Goal: Task Accomplishment & Management: Use online tool/utility

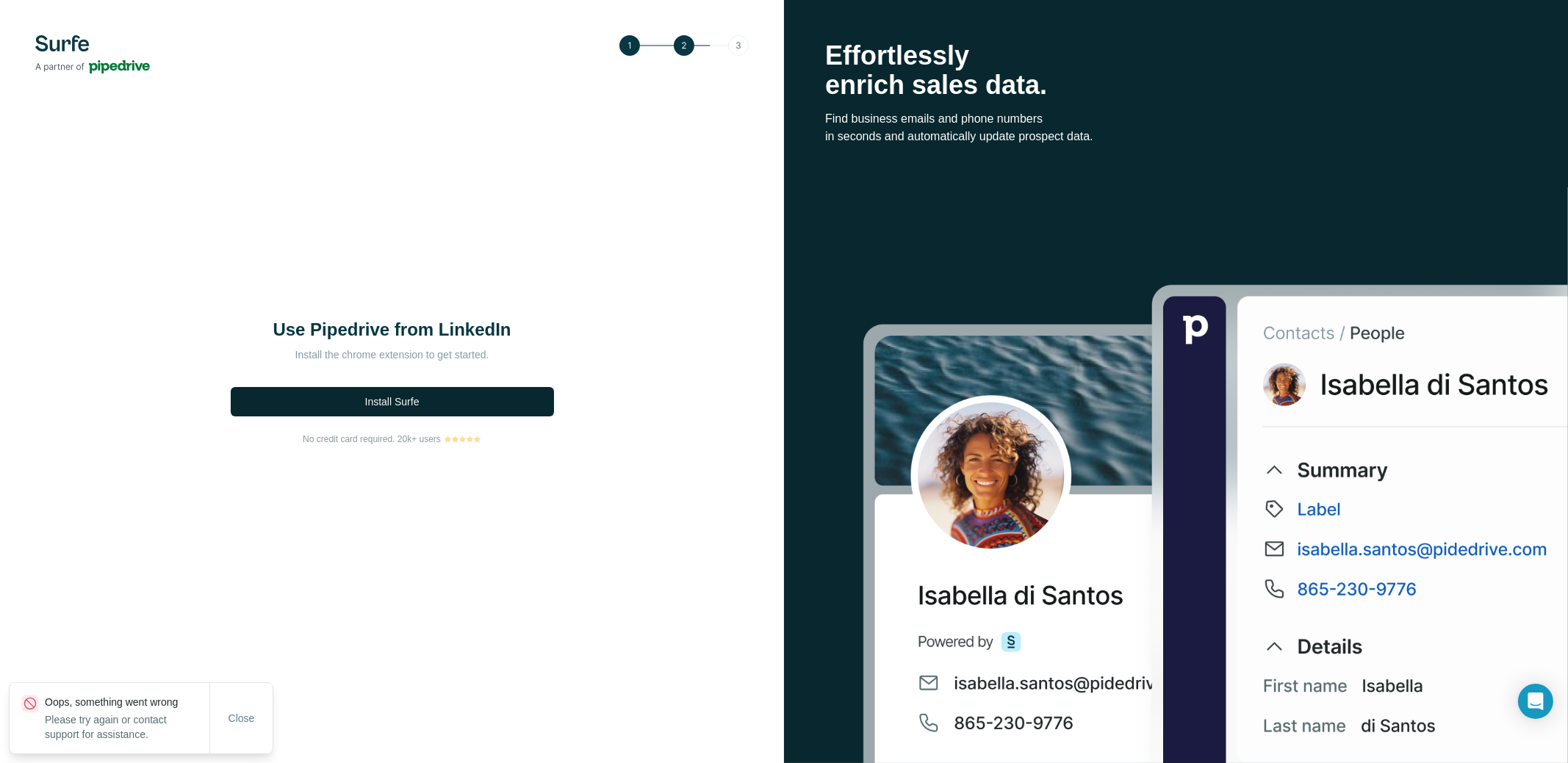
click at [391, 402] on span "Install Surfe" at bounding box center [392, 401] width 55 height 15
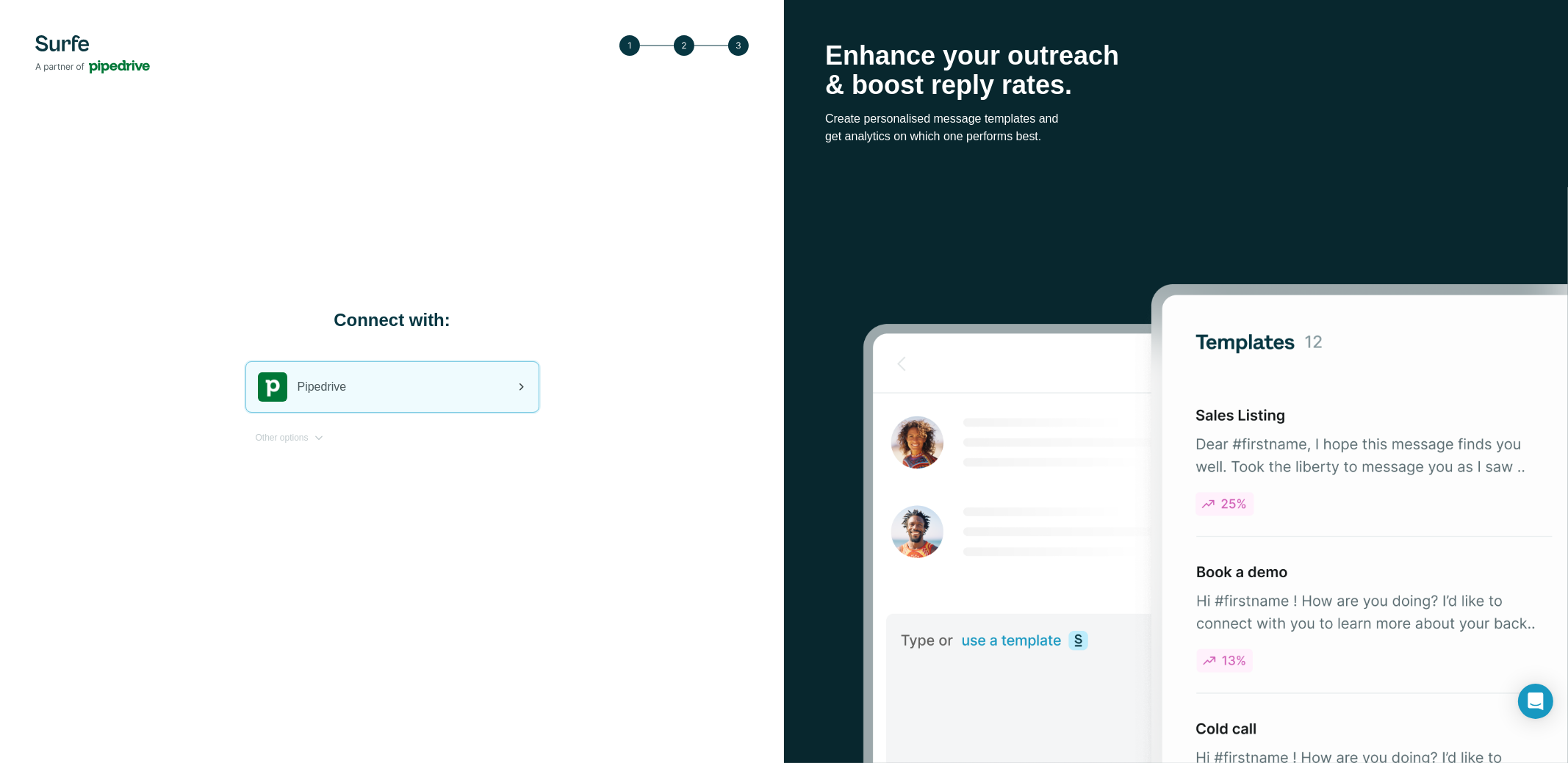
click at [375, 386] on div "Pipedrive" at bounding box center [392, 387] width 293 height 50
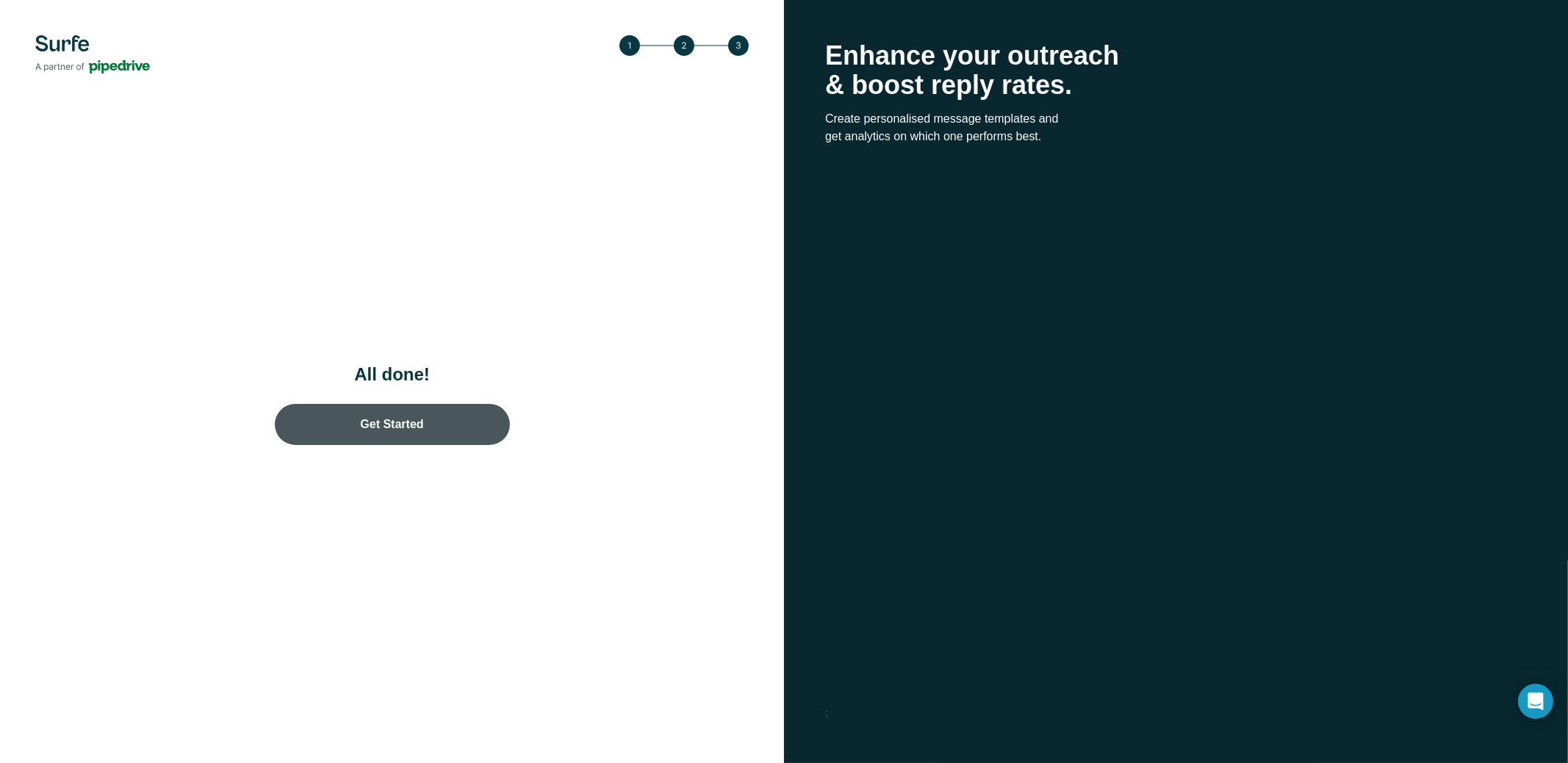
click at [389, 425] on link "Get Started" at bounding box center [392, 424] width 235 height 41
